Goal: Communication & Community: Answer question/provide support

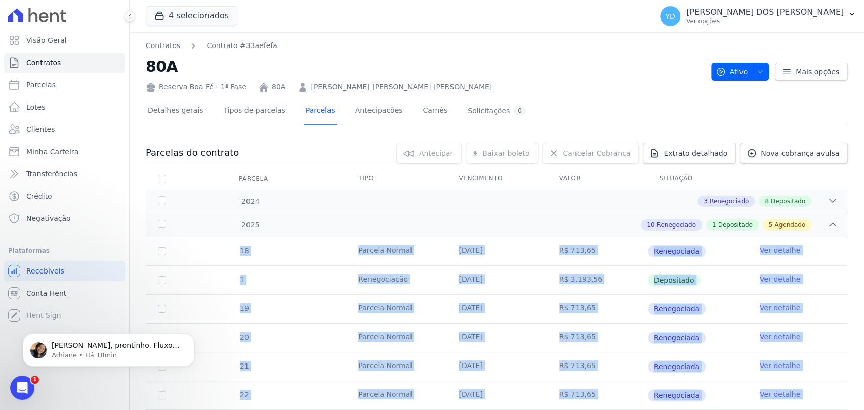
scroll to position [399, 0]
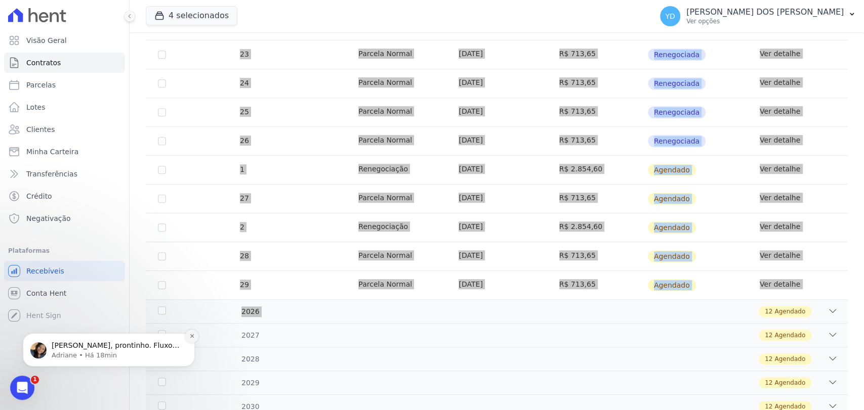
click at [194, 339] on button "Dismiss notification" at bounding box center [191, 336] width 13 height 13
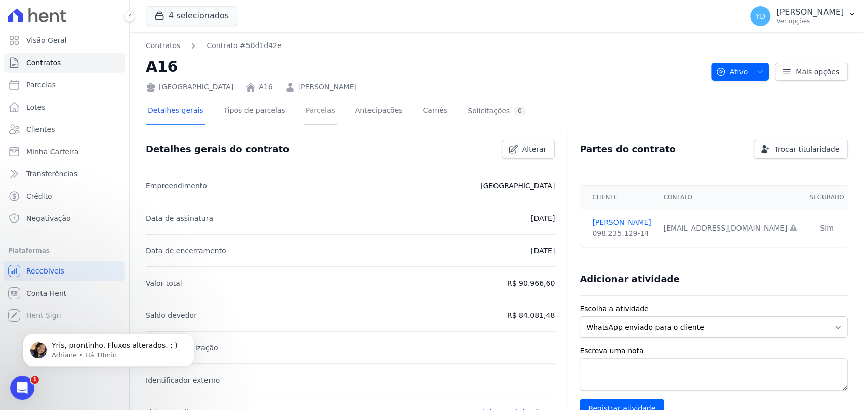
click at [311, 116] on link "Parcelas" at bounding box center [320, 111] width 33 height 27
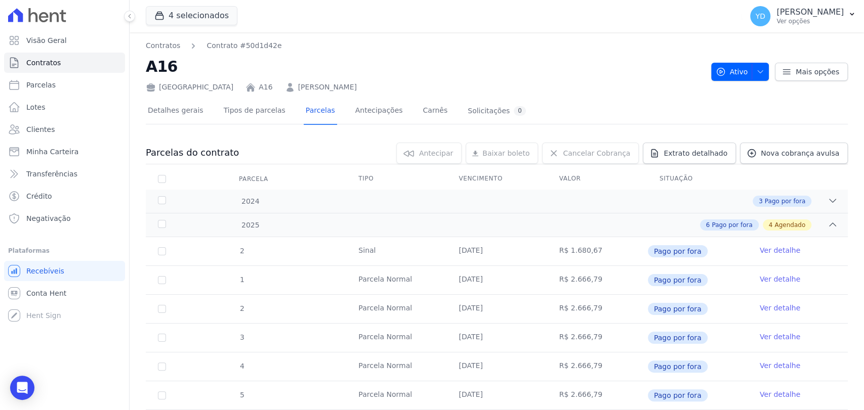
drag, startPoint x: 25, startPoint y: 387, endPoint x: 43, endPoint y: 377, distance: 20.4
click at [24, 387] on icon "Open Intercom Messenger" at bounding box center [22, 388] width 11 height 12
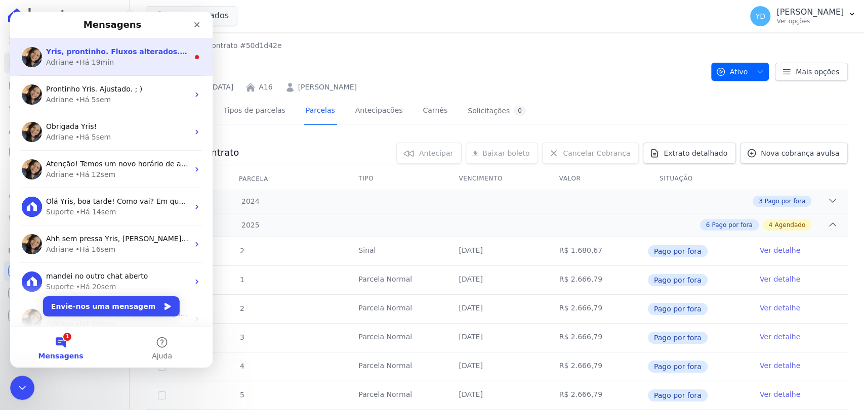
click at [140, 63] on div "Adriane • Há 19min" at bounding box center [117, 62] width 143 height 11
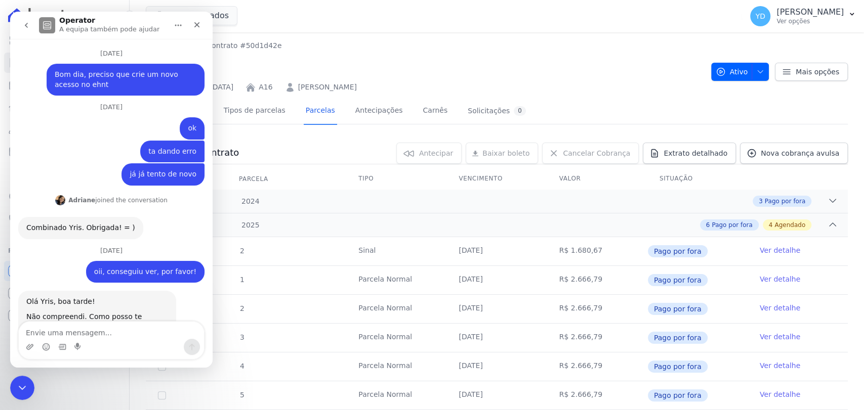
scroll to position [25, 0]
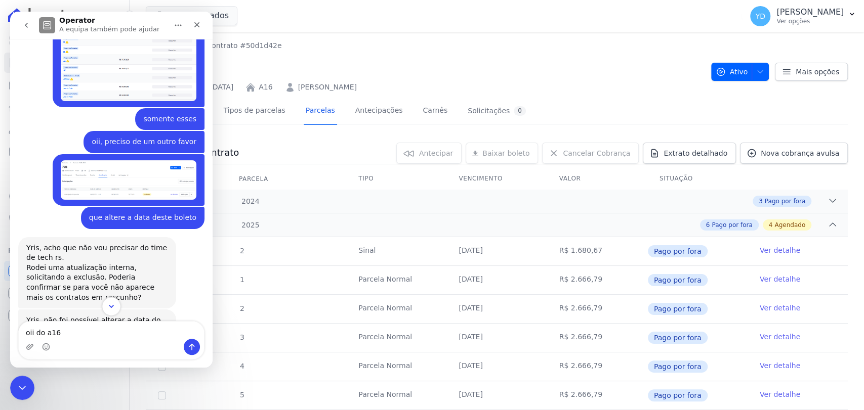
click at [113, 309] on icon "Scroll to bottom" at bounding box center [111, 306] width 9 height 9
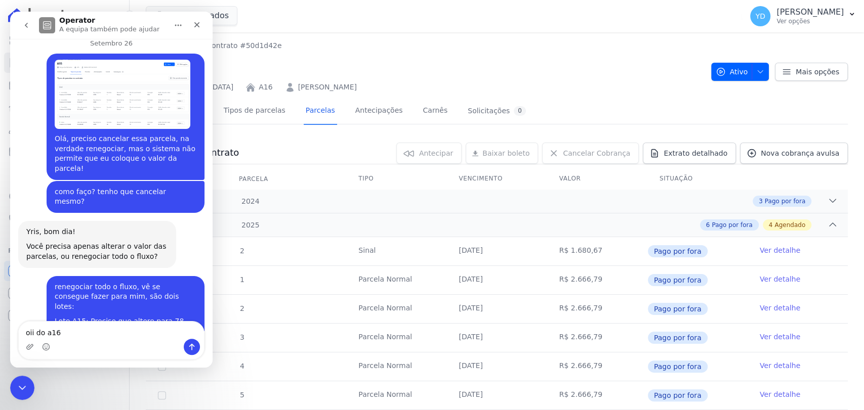
scroll to position [9397, 0]
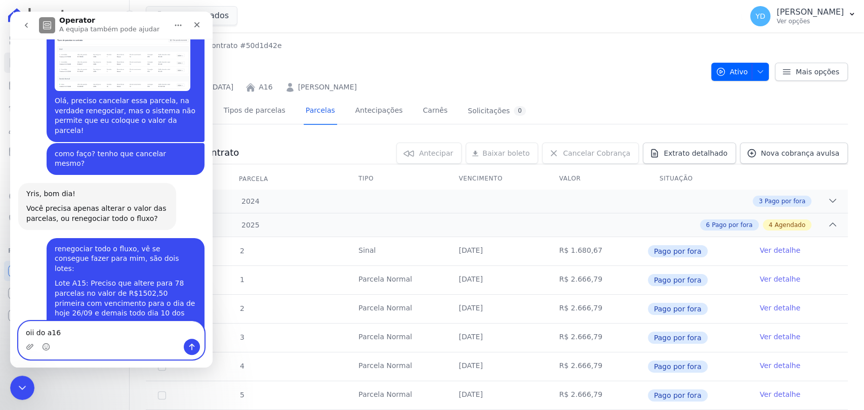
click at [89, 333] on textarea "oii do a16" at bounding box center [111, 330] width 185 height 17
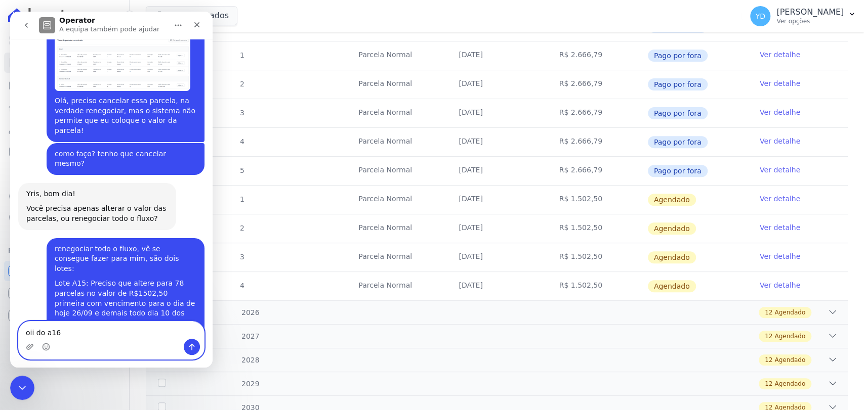
scroll to position [281, 0]
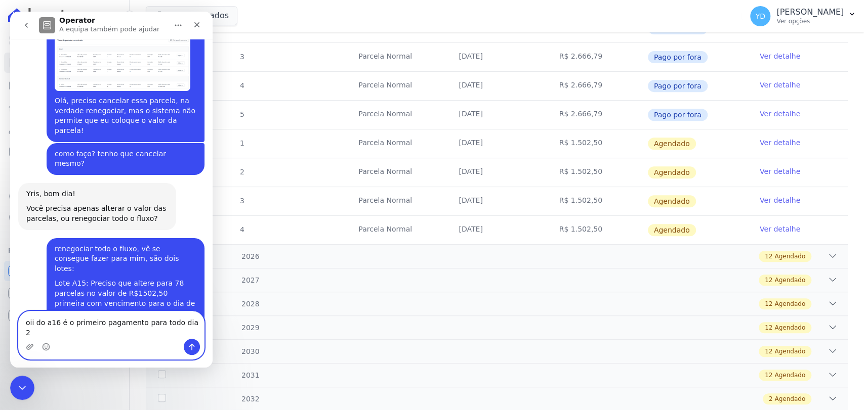
type textarea "oii do a16 é o primeiro pagamento para todo dia 25"
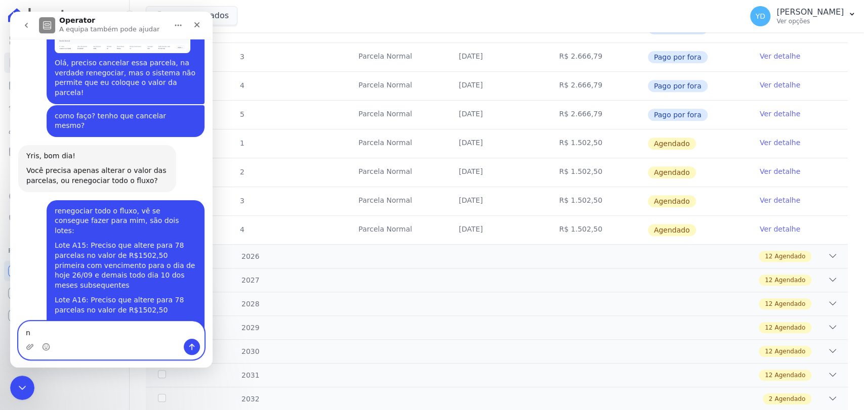
scroll to position [9437, 0]
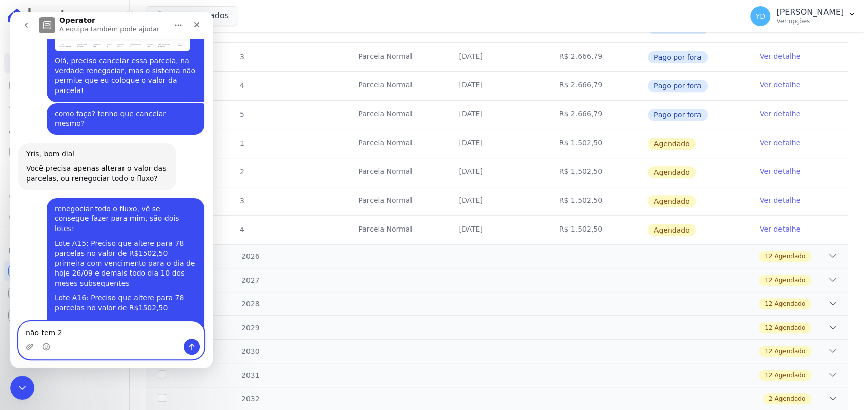
type textarea "não tem 26"
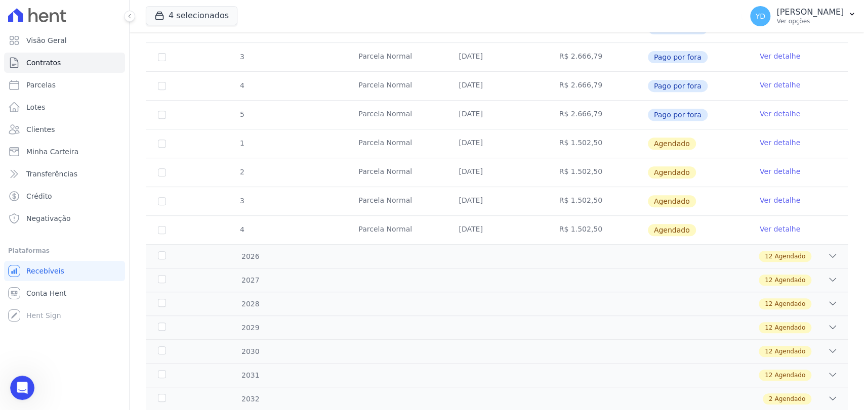
scroll to position [9461, 0]
click at [24, 388] on icon "Abrir mensagem da Intercom" at bounding box center [21, 386] width 17 height 17
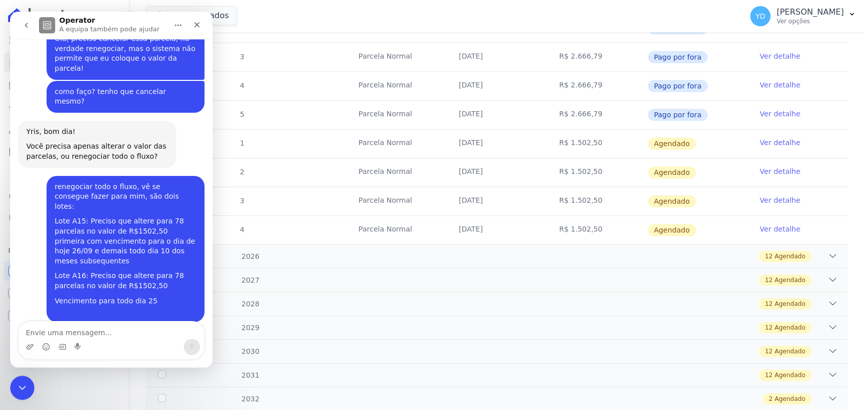
type textarea "´"
type textarea "é só do a15 que tem 26"
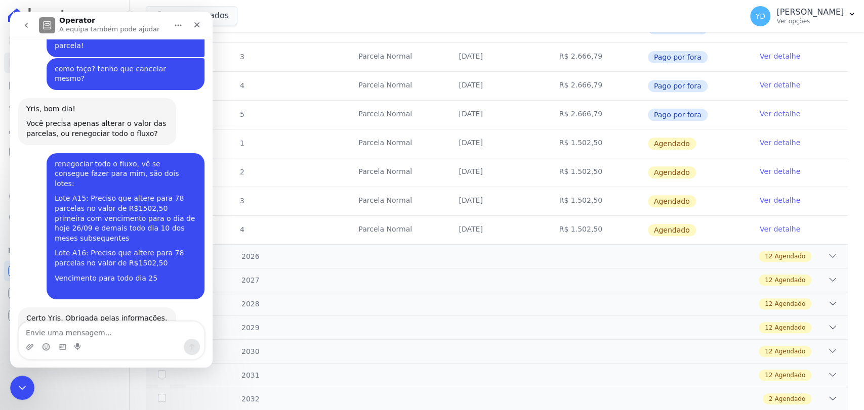
scroll to position [9484, 0]
click at [18, 381] on icon "Fechar mensagem da Intercom" at bounding box center [21, 387] width 12 height 12
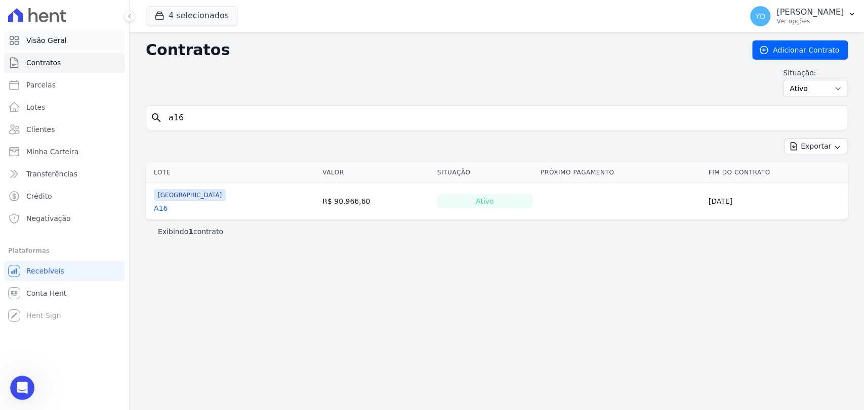
click at [96, 46] on link "Visão Geral" at bounding box center [64, 40] width 121 height 20
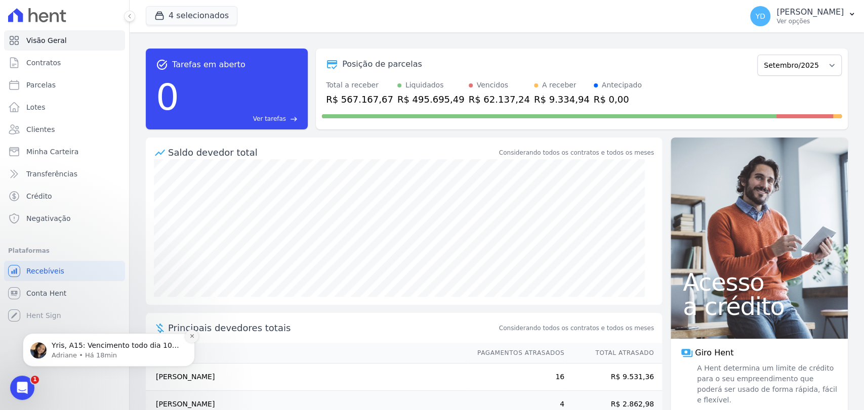
click at [191, 335] on icon "Dismiss notification" at bounding box center [192, 336] width 4 height 4
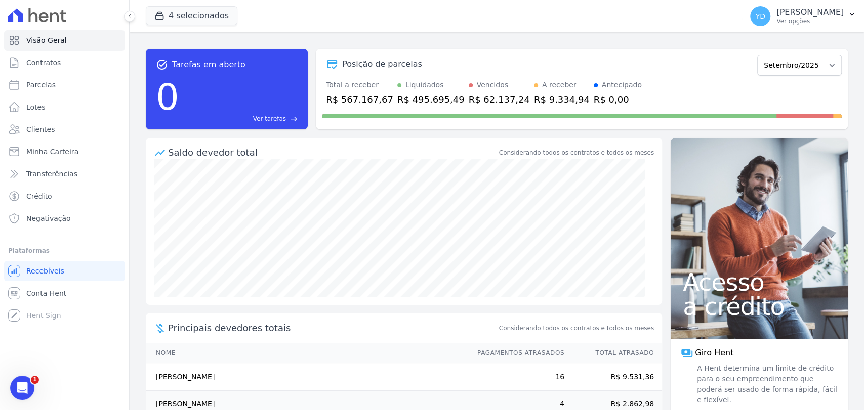
click at [136, 40] on div "task_alt Tarefas em aberto 0 Ver tarefas east Posição de parcelas Abril/2022 Ma…" at bounding box center [497, 221] width 734 height 378
click at [343, 51] on div "Posição de parcelas Abril/2022 Maio/2022 Junho/2022 Julho/2022 Agosto/2022 Sete…" at bounding box center [582, 89] width 532 height 81
